Goal: Task Accomplishment & Management: Use online tool/utility

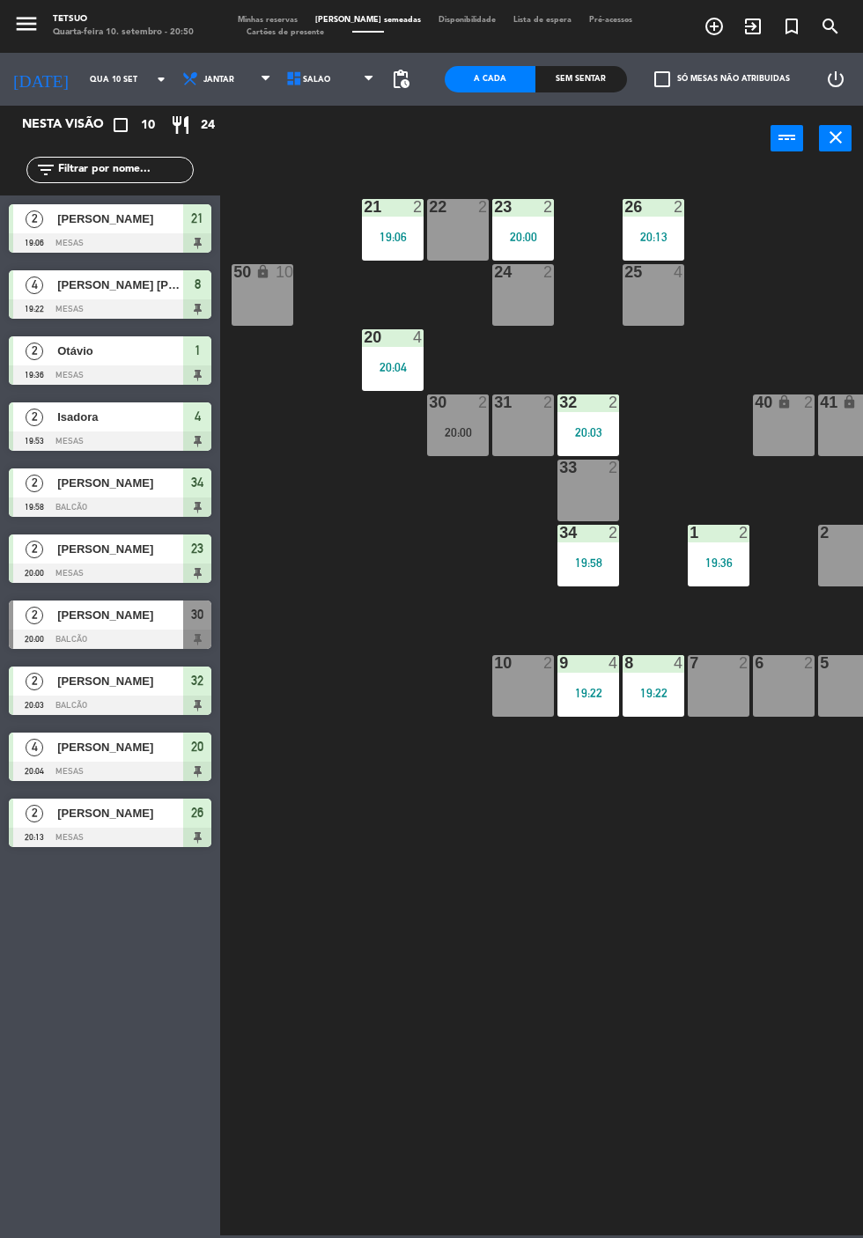
scroll to position [0, 95]
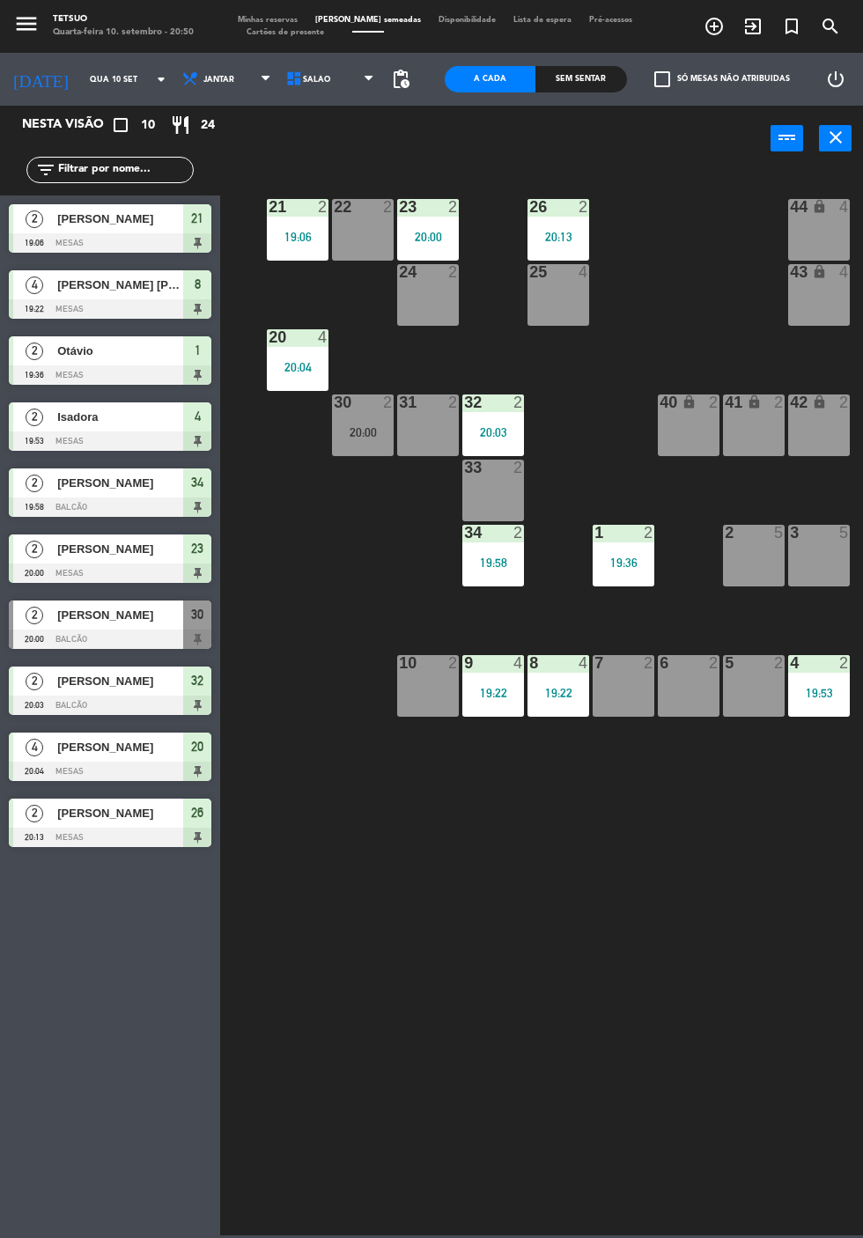
click at [810, 558] on div "3 5" at bounding box center [819, 556] width 62 height 62
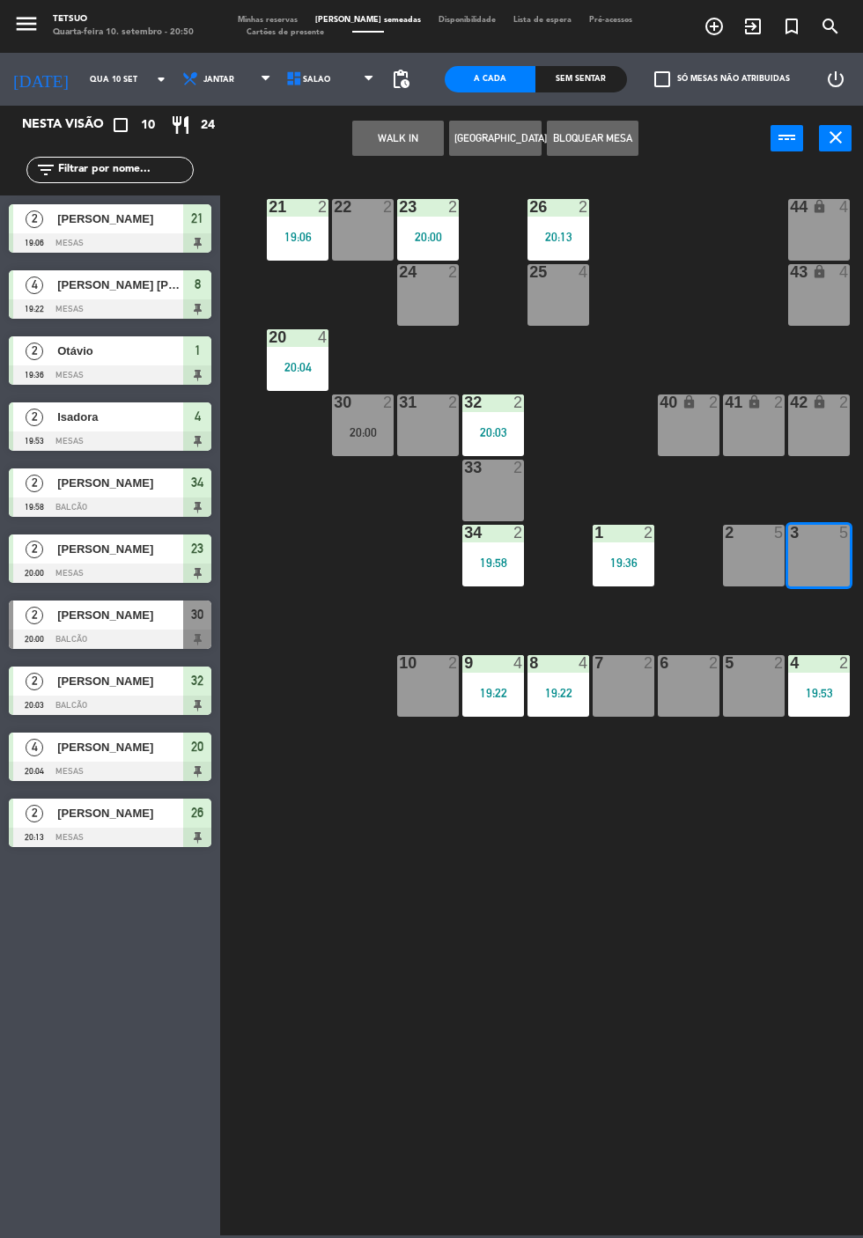
click at [396, 137] on button "WALK IN" at bounding box center [398, 138] width 92 height 35
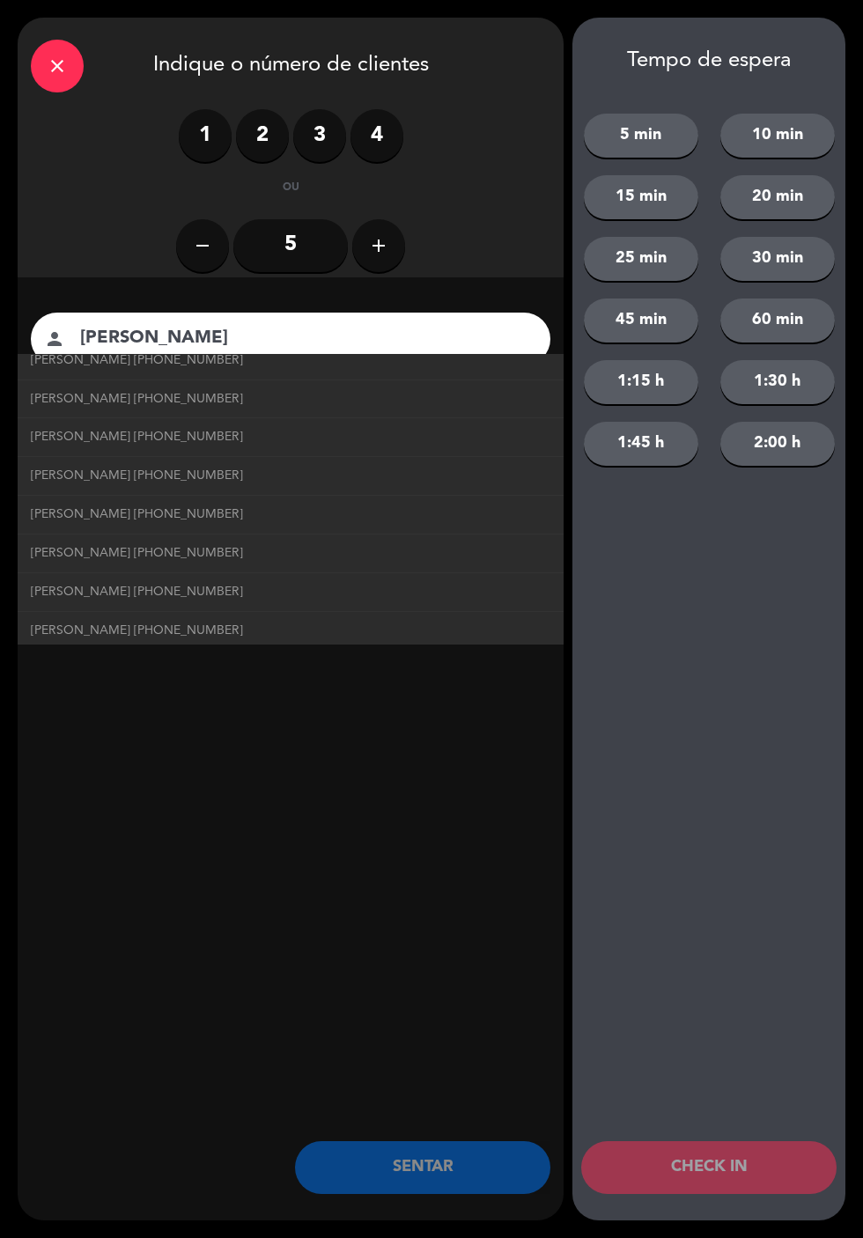
scroll to position [53, 0]
click at [240, 558] on link "[PERSON_NAME] [PHONE_NUMBER]" at bounding box center [291, 552] width 520 height 20
type input "[PERSON_NAME]"
type input "[PHONE_NUMBER]"
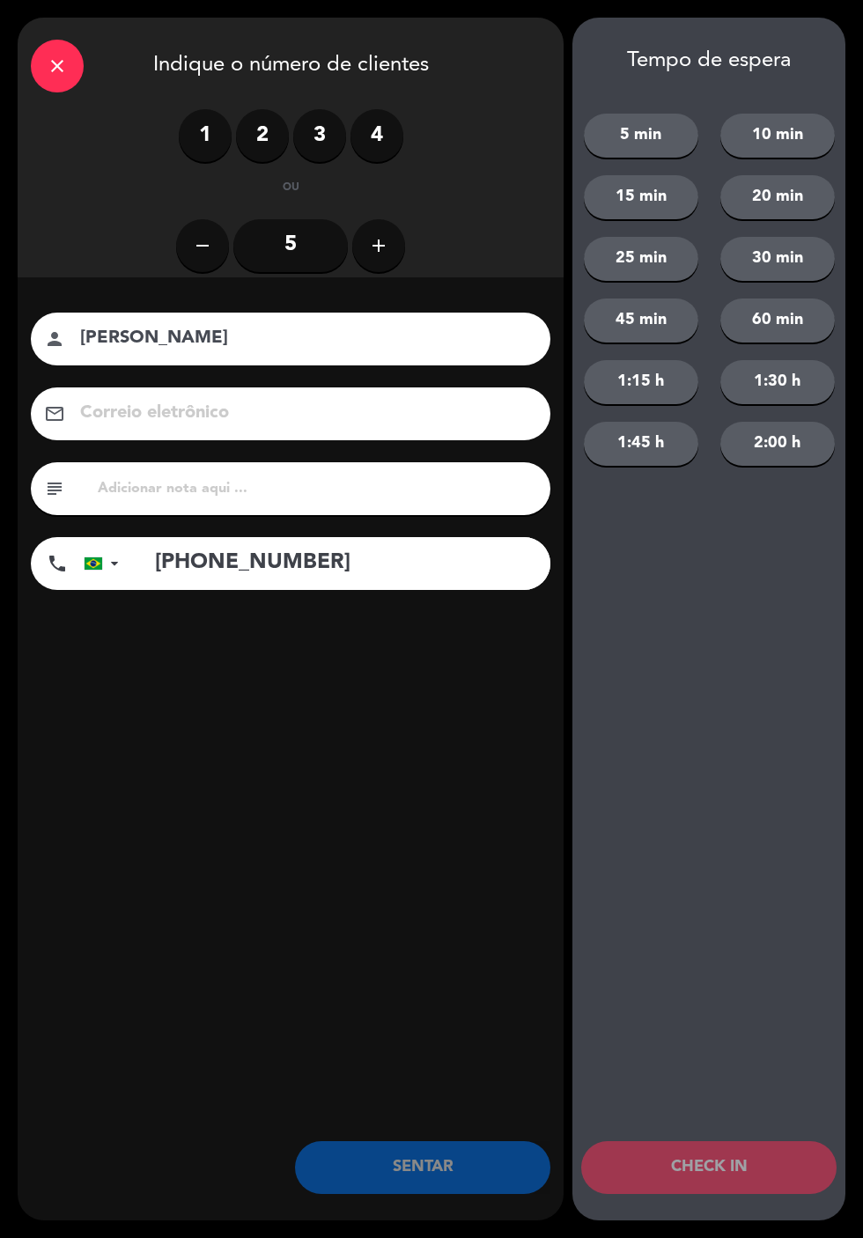
click at [395, 352] on input "[PERSON_NAME]" at bounding box center [302, 338] width 449 height 31
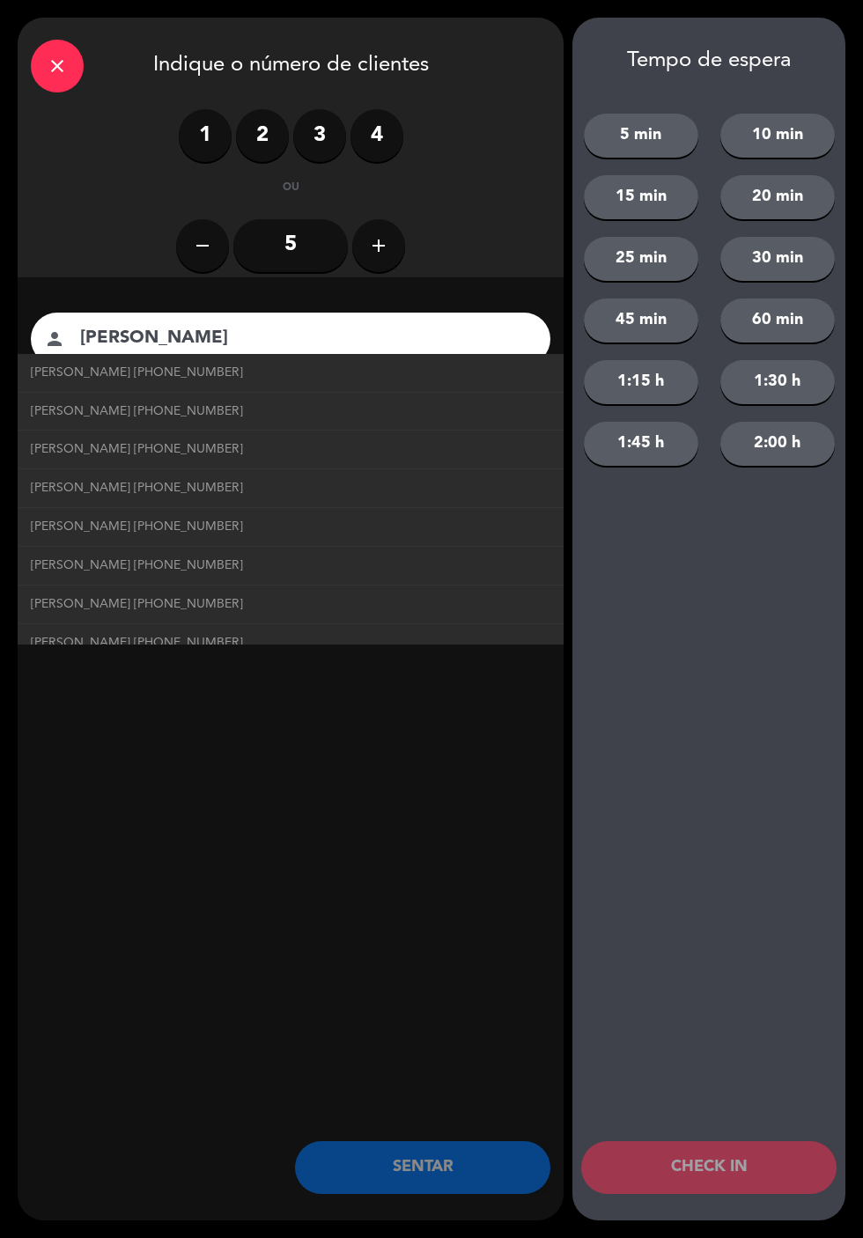
click at [70, 372] on span "[PERSON_NAME] [PHONE_NUMBER]" at bounding box center [137, 373] width 212 height 20
type input "[PERSON_NAME]"
type input "[PHONE_NUMBER]"
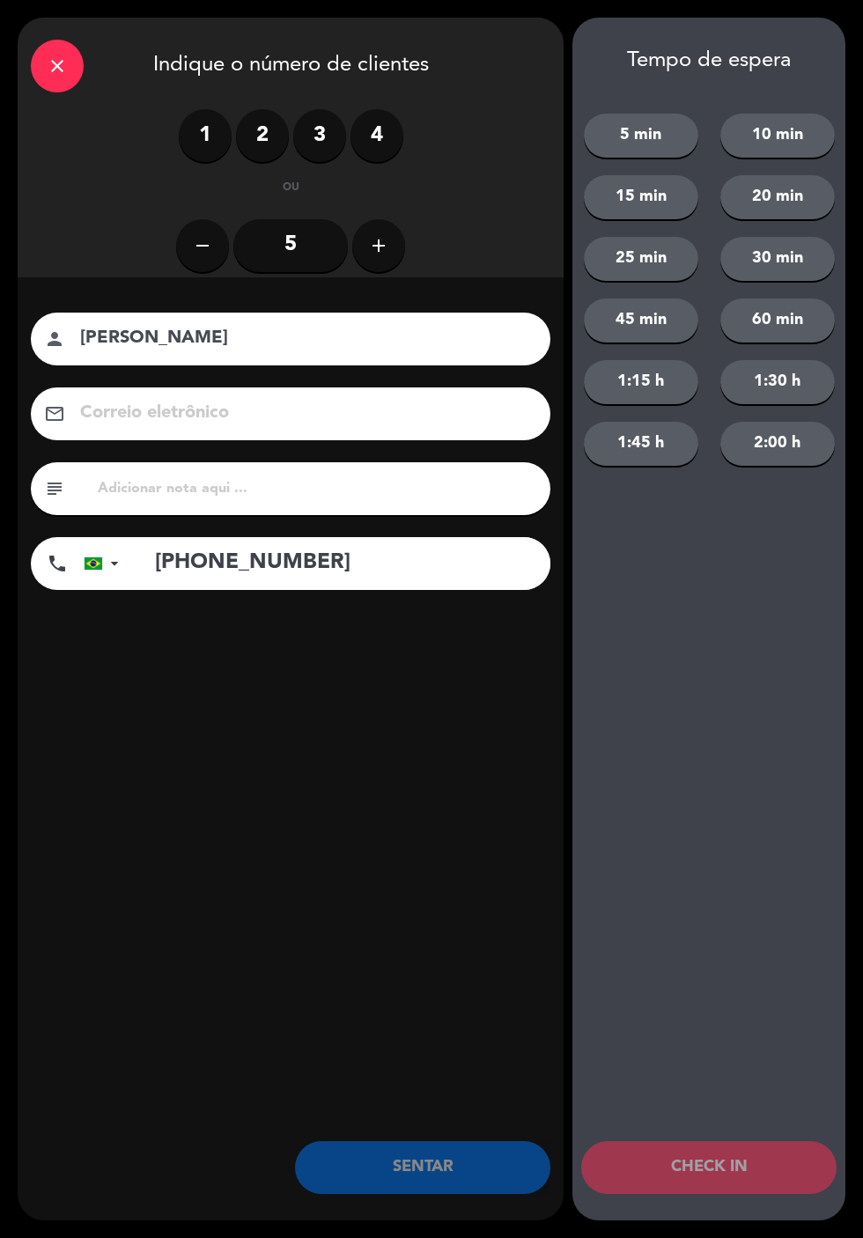
click at [260, 127] on label "2" at bounding box center [262, 135] width 53 height 53
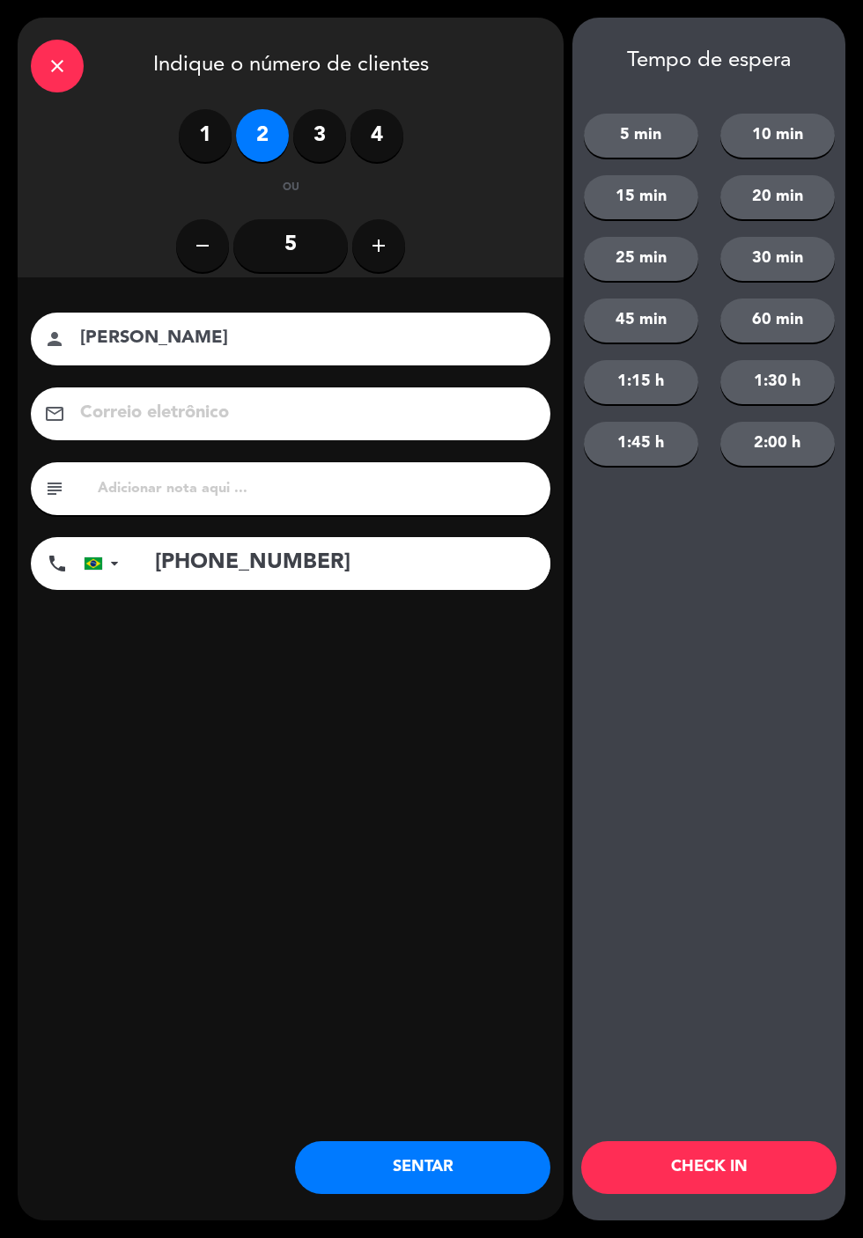
click at [476, 1181] on button "SENTAR" at bounding box center [422, 1167] width 255 height 53
